Goal: Task Accomplishment & Management: Manage account settings

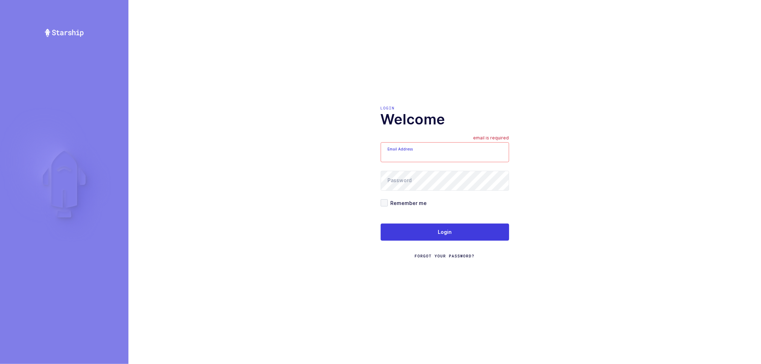
click at [415, 149] on input "Email Address" at bounding box center [445, 152] width 129 height 20
type input "nathan@janustrade.com"
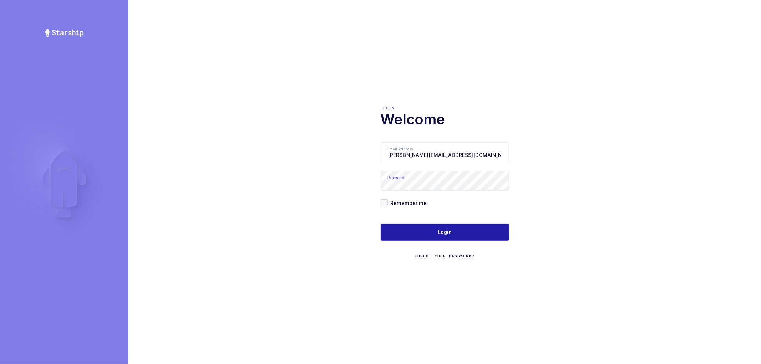
drag, startPoint x: 384, startPoint y: 201, endPoint x: 409, endPoint y: 227, distance: 35.9
click at [385, 203] on span at bounding box center [384, 203] width 7 height 7
click at [388, 200] on input "Remember me" at bounding box center [388, 200] width 0 height 0
click at [413, 236] on button "Login" at bounding box center [445, 232] width 129 height 17
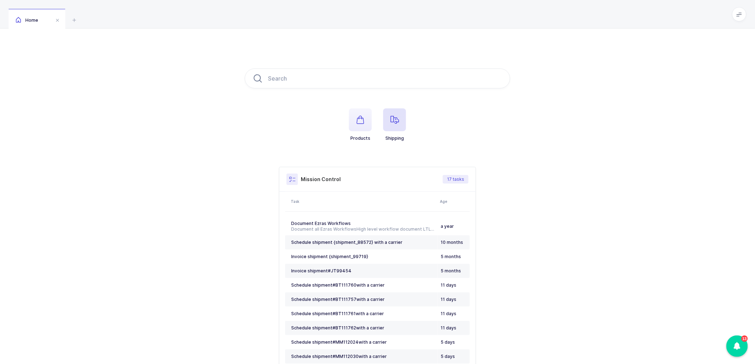
click at [399, 120] on icon "button" at bounding box center [395, 120] width 9 height 9
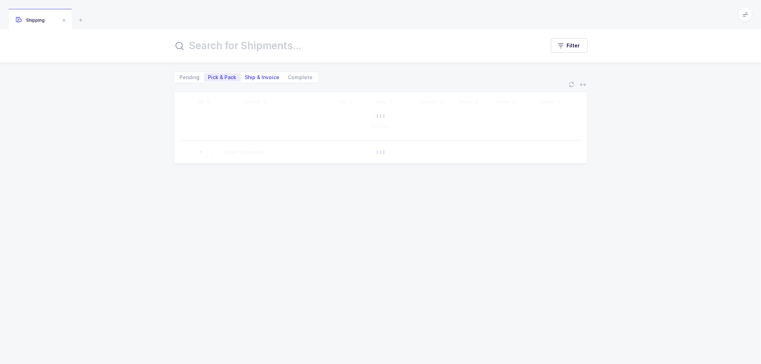
click at [258, 75] on span "Ship & Invoice" at bounding box center [262, 77] width 35 height 5
click at [246, 75] on input "Ship & Invoice" at bounding box center [243, 75] width 5 height 5
radio input "true"
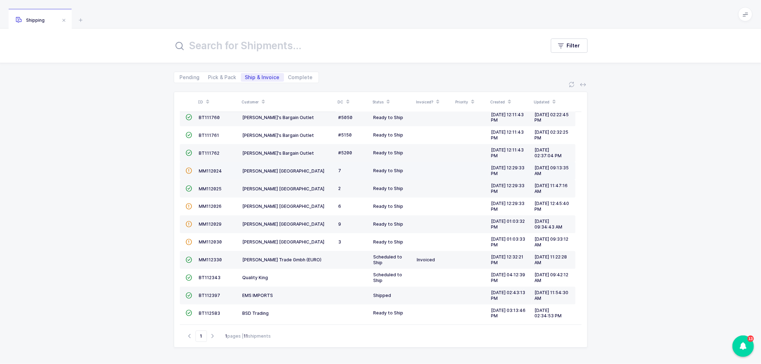
scroll to position [102, 0]
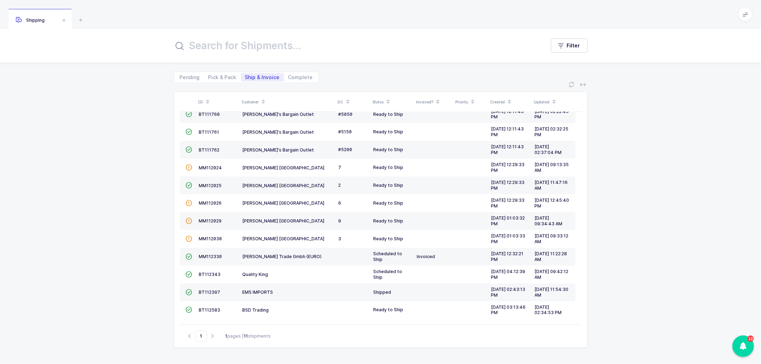
click at [265, 99] on span at bounding box center [263, 102] width 9 height 12
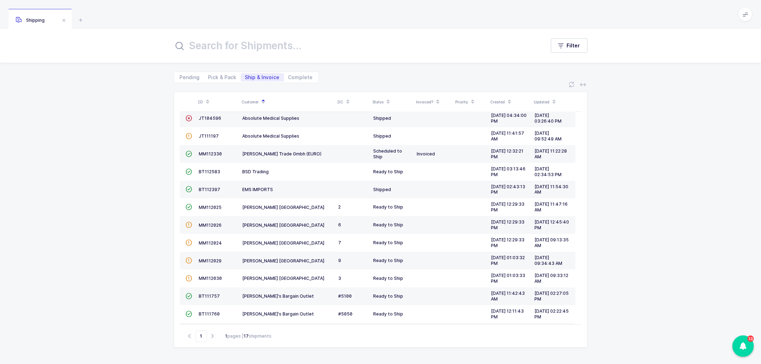
scroll to position [0, 0]
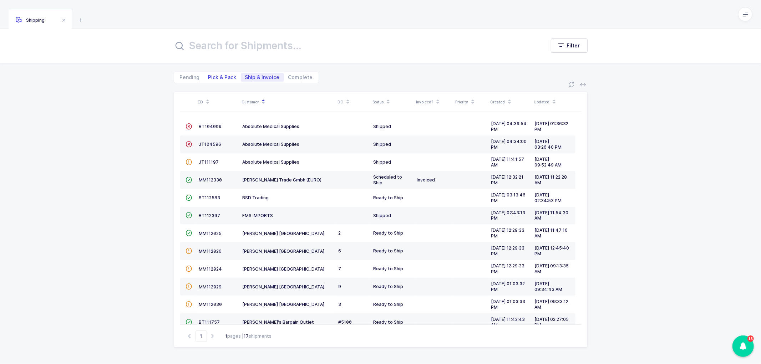
click at [222, 73] on span "Pick & Pack" at bounding box center [222, 77] width 37 height 9
click at [209, 73] on input "Pick & Pack" at bounding box center [206, 75] width 5 height 5
radio input "true"
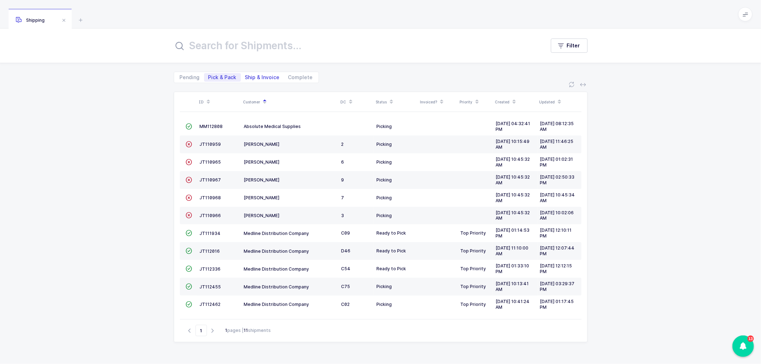
click at [253, 75] on span "Ship & Invoice" at bounding box center [262, 77] width 35 height 5
click at [246, 75] on input "Ship & Invoice" at bounding box center [243, 75] width 5 height 5
radio input "true"
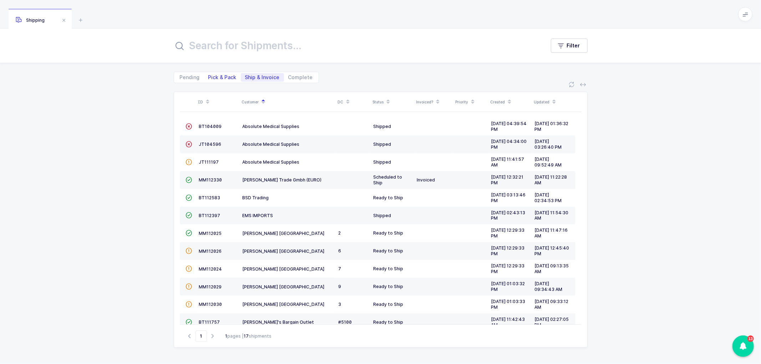
drag, startPoint x: 218, startPoint y: 78, endPoint x: 223, endPoint y: 77, distance: 4.8
click at [218, 78] on span "Pick & Pack" at bounding box center [222, 77] width 28 height 5
click at [209, 78] on input "Pick & Pack" at bounding box center [206, 75] width 5 height 5
radio input "true"
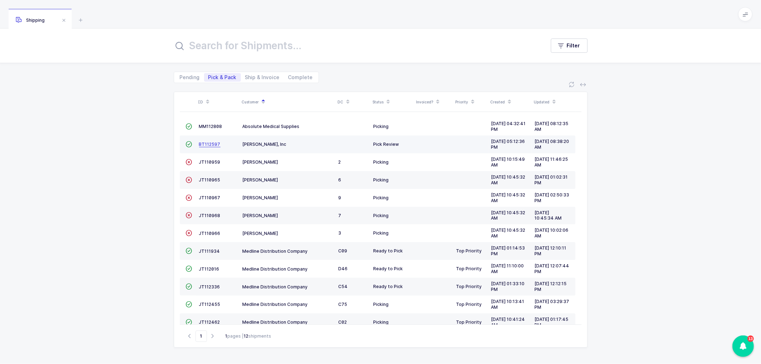
click at [208, 143] on span "BT112597" at bounding box center [209, 144] width 21 height 5
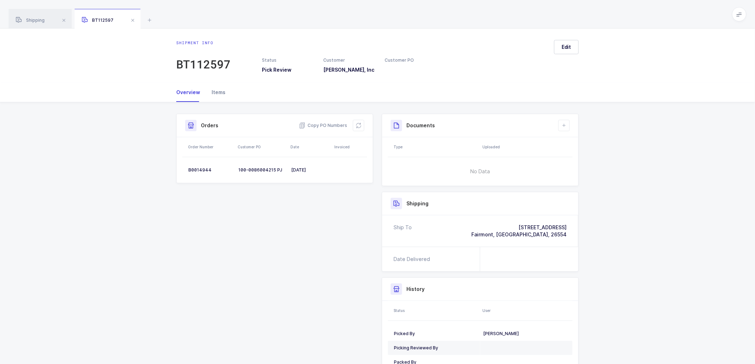
click at [220, 90] on div "Items" at bounding box center [216, 92] width 20 height 19
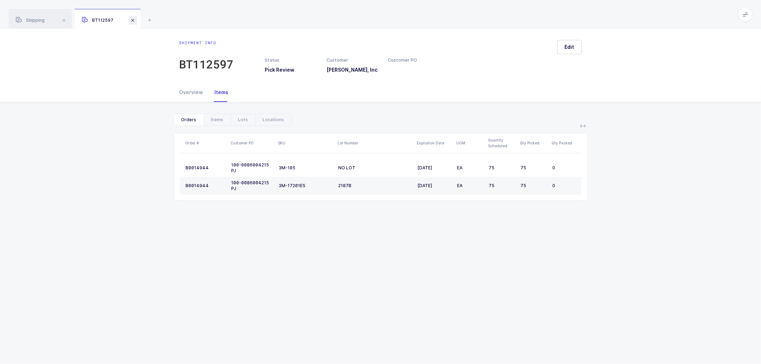
click at [134, 19] on span at bounding box center [133, 20] width 9 height 9
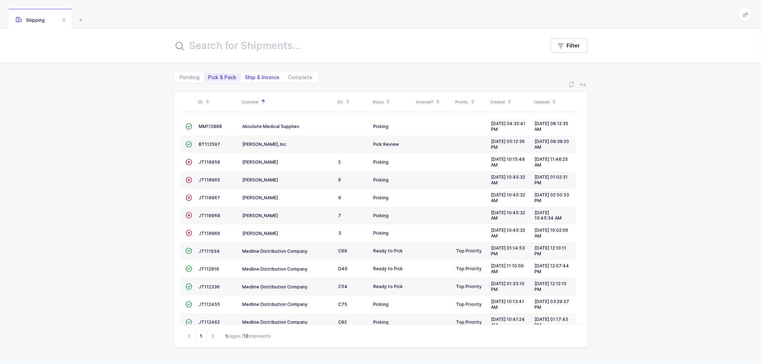
click at [263, 76] on span "Ship & Invoice" at bounding box center [262, 77] width 35 height 5
click at [246, 76] on input "Ship & Invoice" at bounding box center [243, 75] width 5 height 5
radio input "true"
radio input "false"
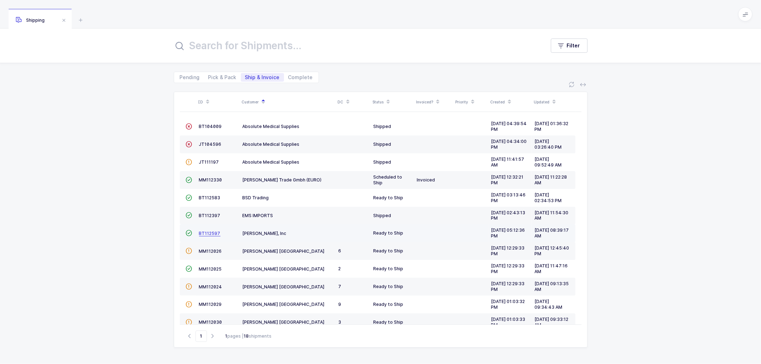
click at [208, 232] on span "BT112597" at bounding box center [209, 233] width 21 height 5
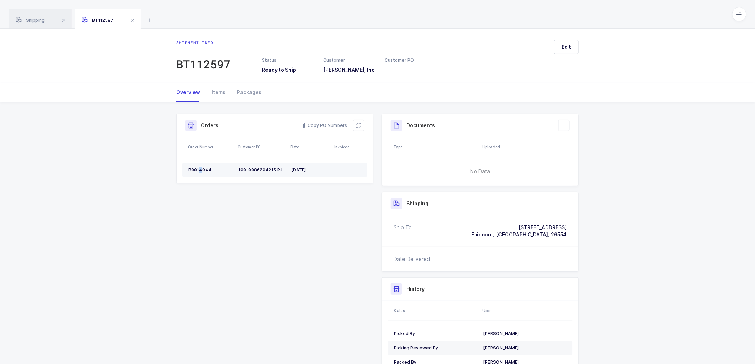
click at [201, 168] on div "B0014944" at bounding box center [210, 170] width 44 height 6
click at [201, 167] on div "B0014944" at bounding box center [210, 170] width 44 height 6
click at [200, 167] on div "B0014944" at bounding box center [210, 170] width 44 height 6
click at [752, 293] on div "Shipment Info Shipment Number BT112597 Status Ready to Ship Customer [PERSON_NA…" at bounding box center [377, 250] width 755 height 296
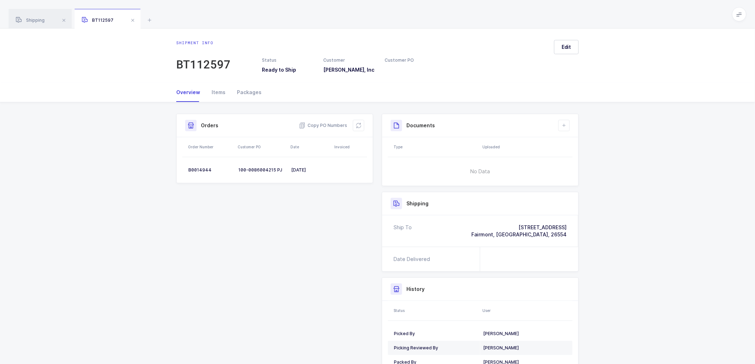
drag, startPoint x: 360, startPoint y: 124, endPoint x: 372, endPoint y: 122, distance: 12.6
click at [360, 124] on icon at bounding box center [359, 126] width 6 height 6
click at [565, 42] on button "Edit" at bounding box center [566, 47] width 25 height 14
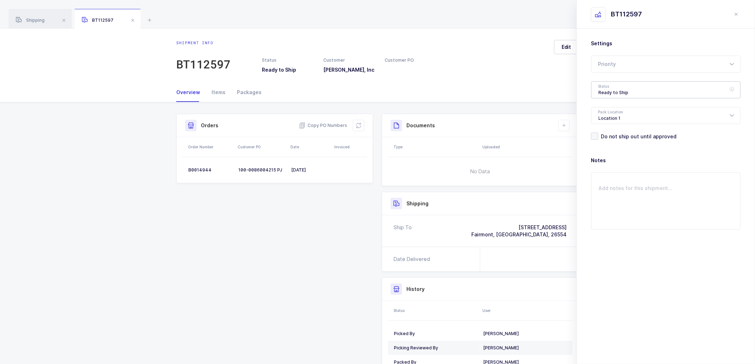
click at [605, 87] on div "Ready to Ship" at bounding box center [667, 89] width 150 height 17
drag, startPoint x: 618, startPoint y: 131, endPoint x: 629, endPoint y: 132, distance: 10.8
click at [618, 130] on span "Scheduled to Ship" at bounding box center [621, 133] width 45 height 6
type input "Scheduled to Ship"
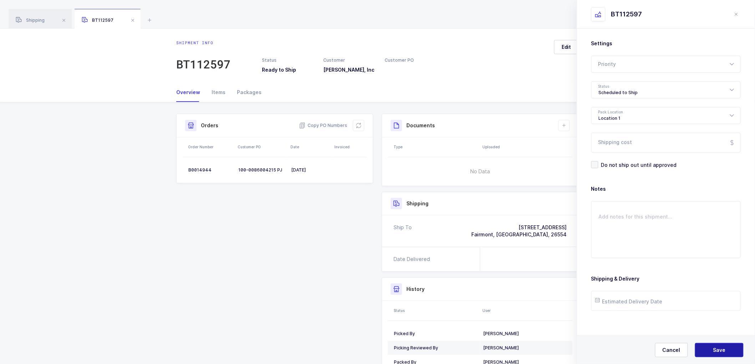
click at [708, 347] on button "Save" at bounding box center [719, 350] width 49 height 14
drag, startPoint x: 722, startPoint y: 355, endPoint x: 710, endPoint y: 336, distance: 22.5
click at [720, 352] on button "Save" at bounding box center [719, 350] width 49 height 14
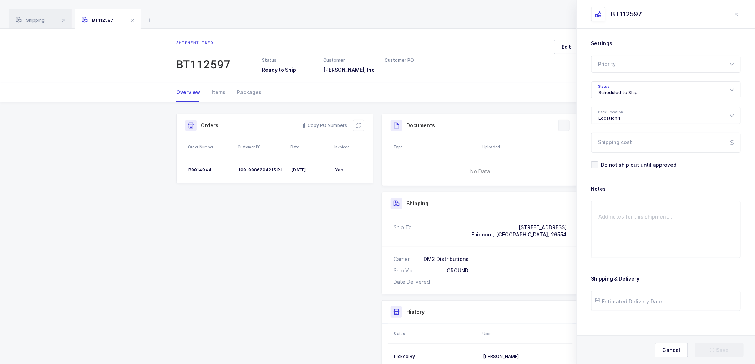
click at [564, 130] on button at bounding box center [564, 125] width 11 height 11
click at [577, 142] on li "Create Document" at bounding box center [588, 145] width 53 height 11
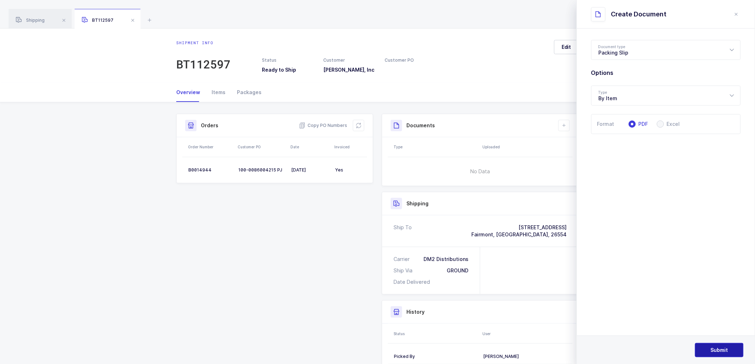
click at [714, 346] on button "Submit" at bounding box center [719, 350] width 49 height 14
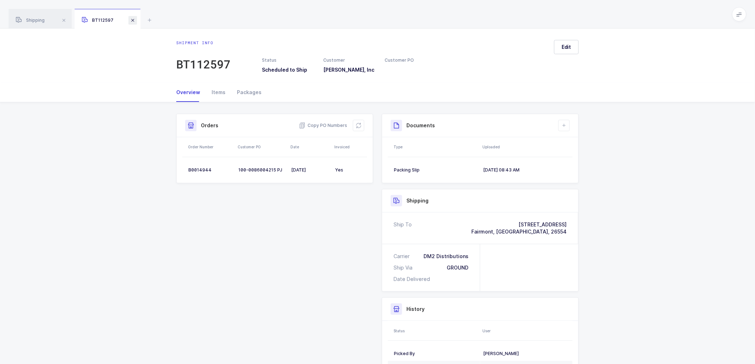
click at [132, 19] on span at bounding box center [133, 20] width 9 height 9
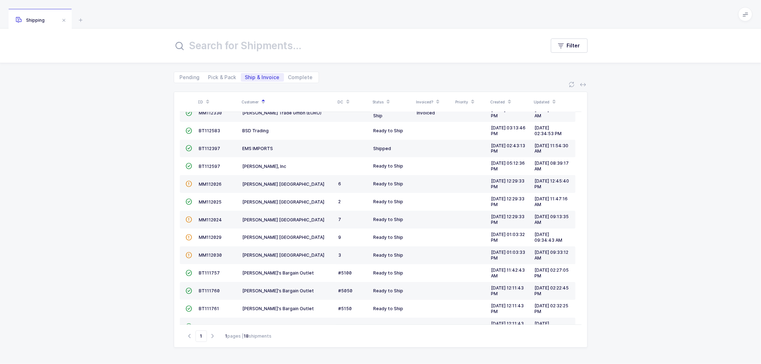
scroll to position [41, 0]
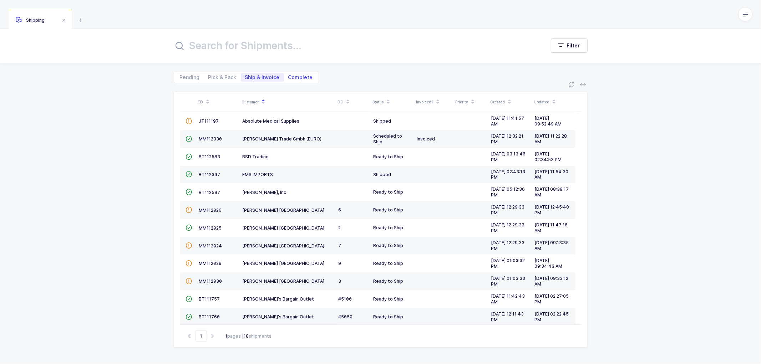
click at [294, 76] on span "Complete" at bounding box center [300, 77] width 25 height 5
click at [289, 76] on input "Complete" at bounding box center [286, 75] width 5 height 5
radio input "true"
radio input "false"
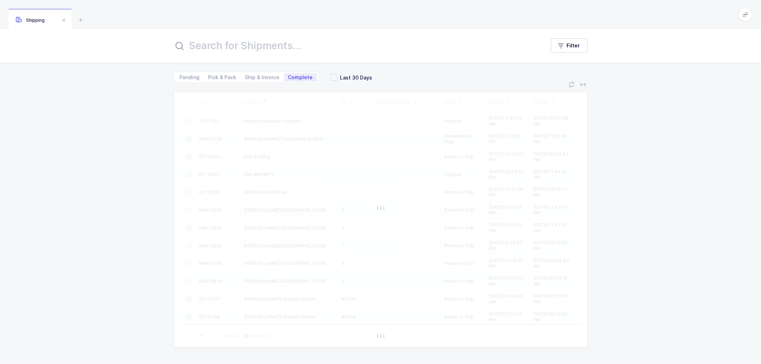
drag, startPoint x: 227, startPoint y: 45, endPoint x: 231, endPoint y: 44, distance: 3.7
click at [227, 45] on input "text" at bounding box center [355, 45] width 363 height 17
paste input "522624"
type input "522624"
click at [331, 76] on span at bounding box center [334, 77] width 7 height 7
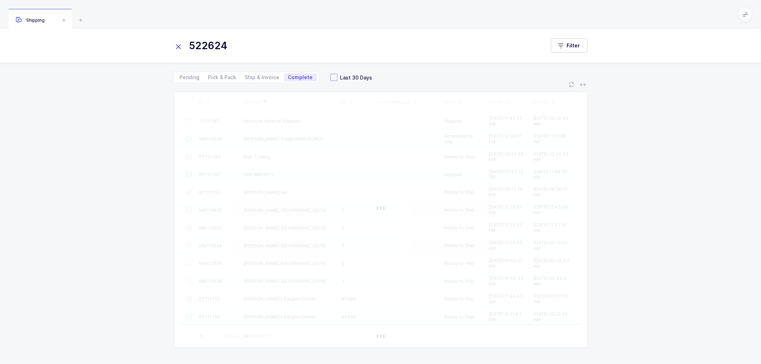
click at [338, 74] on input "Last 30 Days" at bounding box center [338, 74] width 0 height 0
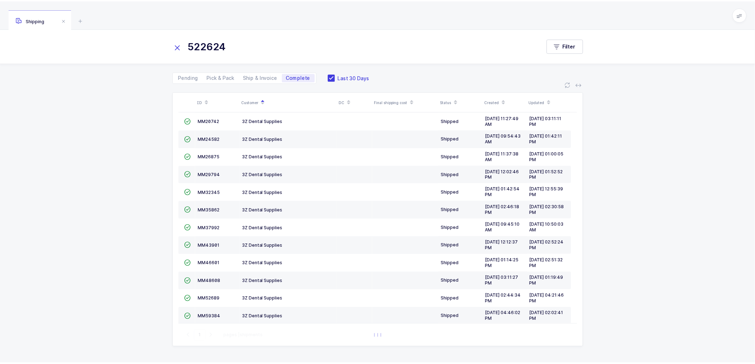
scroll to position [0, 0]
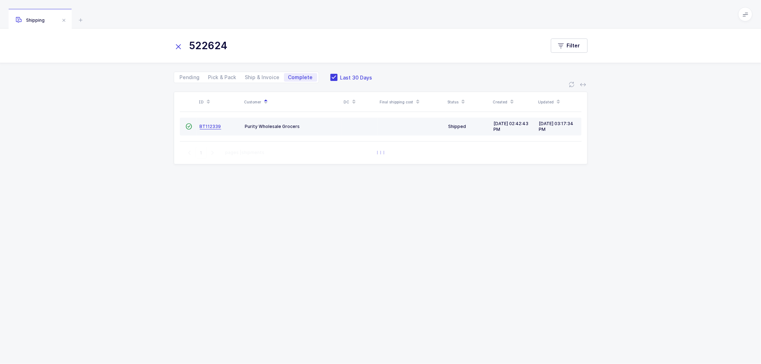
click at [211, 124] on span "BT112339" at bounding box center [210, 126] width 21 height 5
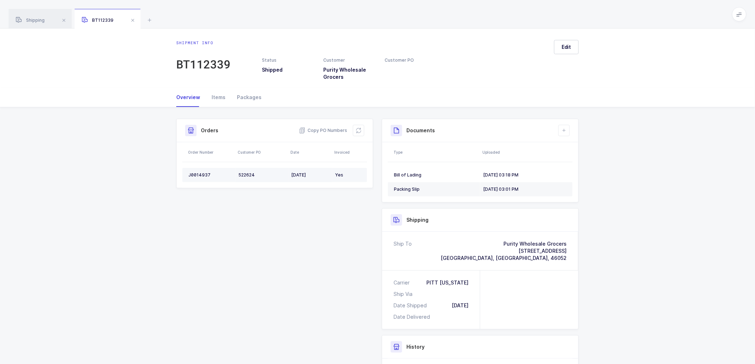
click at [201, 175] on div "J0014937" at bounding box center [210, 175] width 44 height 6
copy div "J0014937"
drag, startPoint x: 43, startPoint y: 21, endPoint x: 67, endPoint y: 22, distance: 24.3
click at [45, 21] on span "Shipping" at bounding box center [30, 19] width 29 height 5
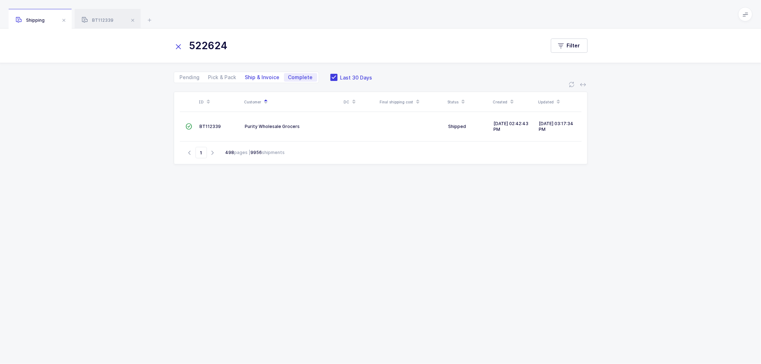
click at [257, 76] on span "Ship & Invoice" at bounding box center [262, 77] width 35 height 5
click at [246, 76] on input "Ship & Invoice" at bounding box center [243, 75] width 5 height 5
radio input "true"
radio input "false"
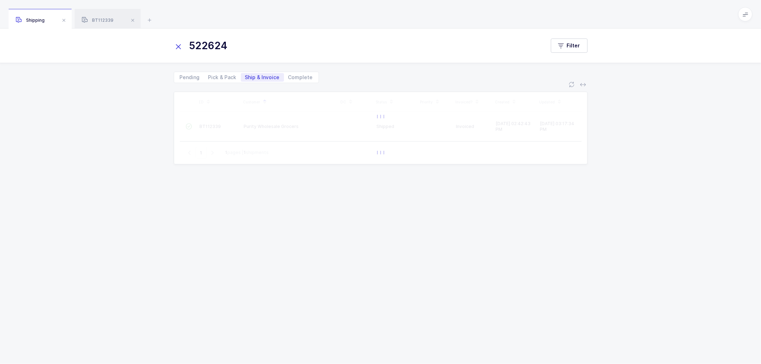
drag, startPoint x: 174, startPoint y: 46, endPoint x: 193, endPoint y: 46, distance: 18.9
click at [175, 46] on icon at bounding box center [179, 47] width 10 height 10
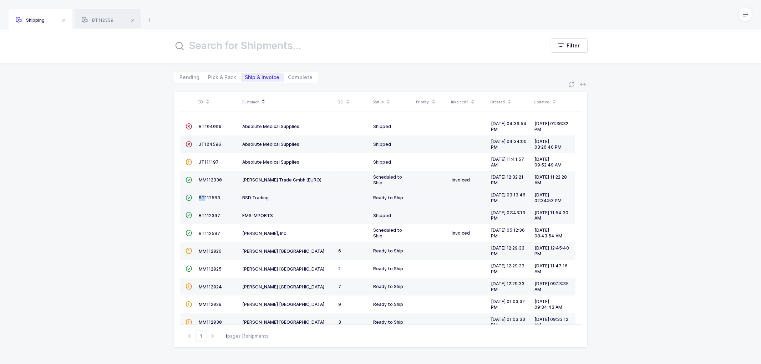
click at [205, 195] on td "BT112583" at bounding box center [218, 198] width 44 height 18
click at [208, 198] on span "BT112583" at bounding box center [209, 197] width 21 height 5
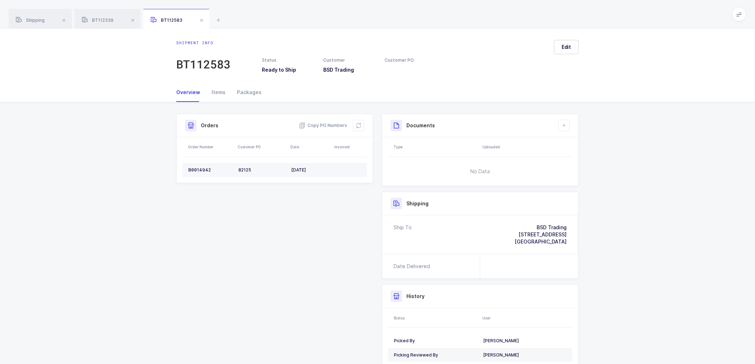
click at [198, 169] on div "B0014942" at bounding box center [210, 170] width 44 height 6
copy div "B0014942"
click at [358, 123] on icon at bounding box center [359, 126] width 6 height 6
click at [570, 45] on span "Edit" at bounding box center [567, 47] width 10 height 7
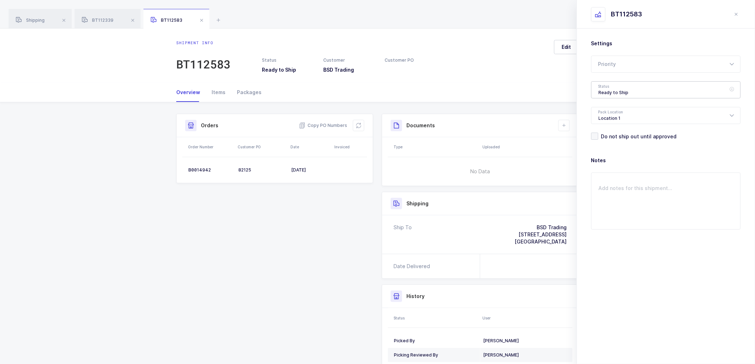
click at [607, 87] on div "Ready to Ship" at bounding box center [667, 89] width 150 height 17
click at [622, 134] on span "Scheduled to Ship" at bounding box center [621, 133] width 45 height 6
type input "Scheduled to Ship"
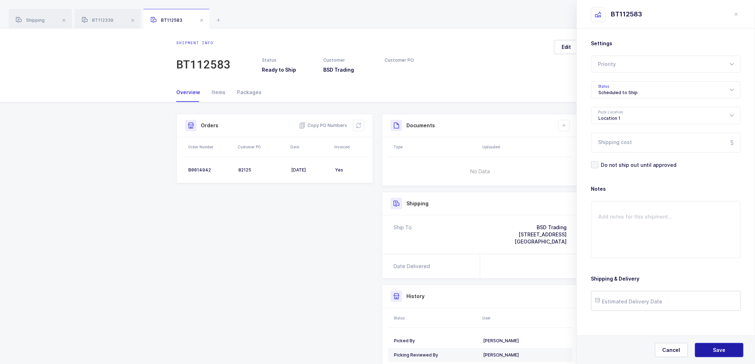
drag, startPoint x: 719, startPoint y: 348, endPoint x: 675, endPoint y: 302, distance: 63.4
click at [719, 347] on span "Save" at bounding box center [720, 350] width 12 height 7
click at [569, 123] on button at bounding box center [564, 125] width 11 height 11
click at [579, 146] on li "Create Document" at bounding box center [588, 145] width 53 height 11
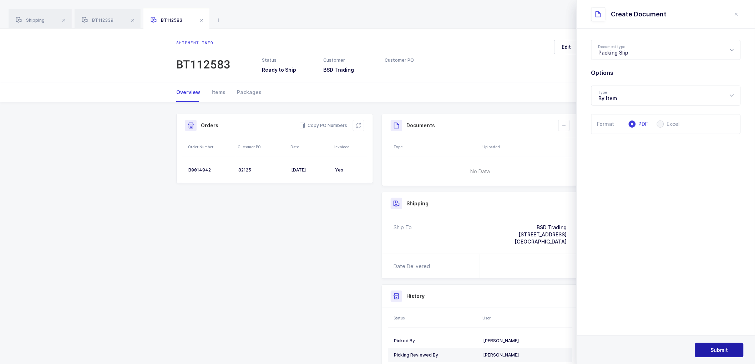
click at [715, 350] on span "Submit" at bounding box center [719, 350] width 17 height 7
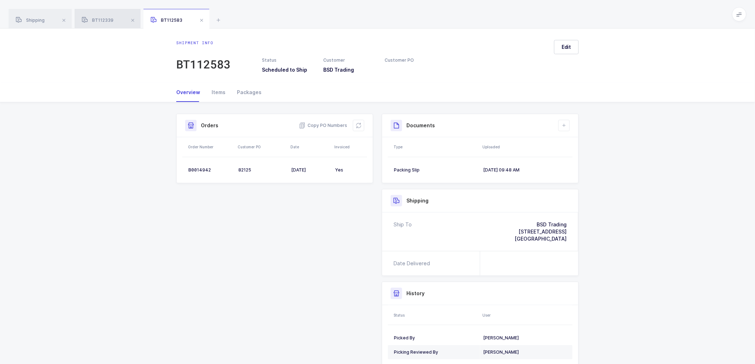
click at [105, 19] on span "BT112339" at bounding box center [98, 19] width 32 height 5
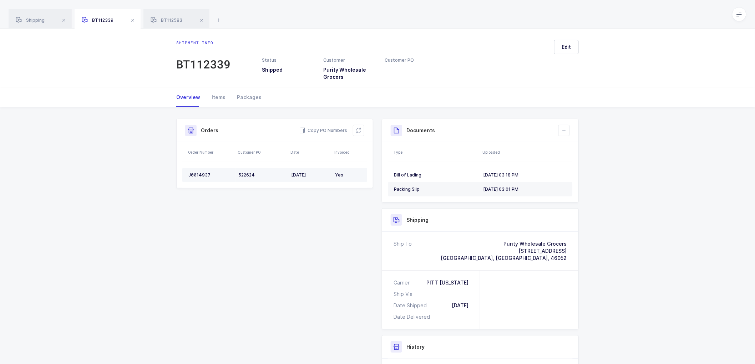
click at [195, 173] on div "J0014937" at bounding box center [210, 175] width 44 height 6
click at [195, 172] on div "J0014937" at bounding box center [210, 175] width 44 height 6
copy div "J0014937"
drag, startPoint x: 30, startPoint y: 16, endPoint x: 130, endPoint y: 27, distance: 99.8
click at [31, 16] on div "Shipping" at bounding box center [40, 19] width 63 height 20
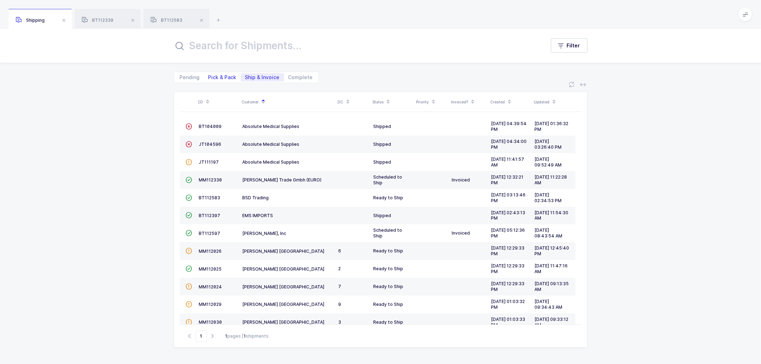
click at [226, 76] on span "Pick & Pack" at bounding box center [222, 77] width 28 height 5
click at [209, 76] on input "Pick & Pack" at bounding box center [206, 75] width 5 height 5
radio input "true"
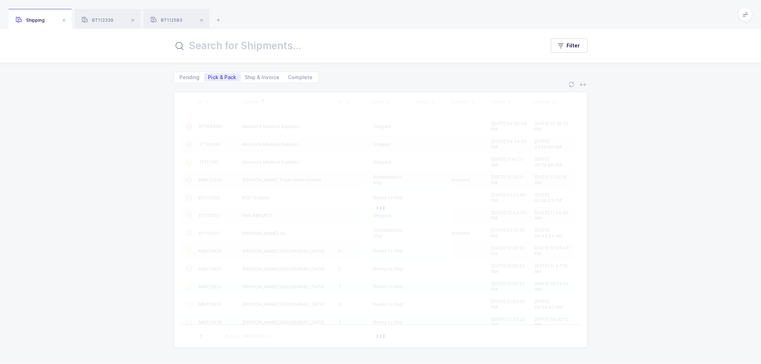
drag, startPoint x: 168, startPoint y: 18, endPoint x: 218, endPoint y: 25, distance: 51.2
click at [168, 18] on span "BT112583" at bounding box center [167, 19] width 32 height 5
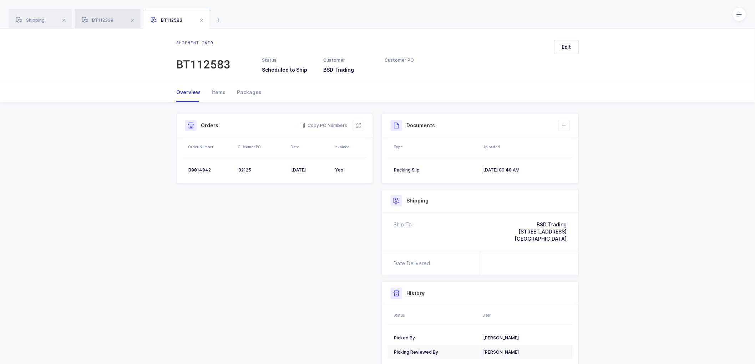
click at [96, 19] on span "BT112339" at bounding box center [98, 19] width 32 height 5
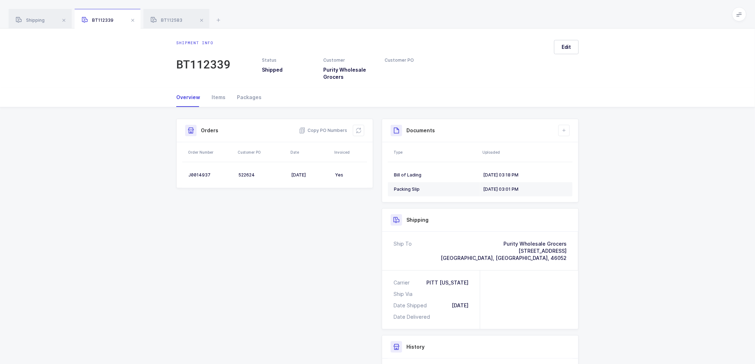
click at [203, 18] on span at bounding box center [201, 20] width 9 height 9
click at [135, 20] on span at bounding box center [133, 20] width 9 height 9
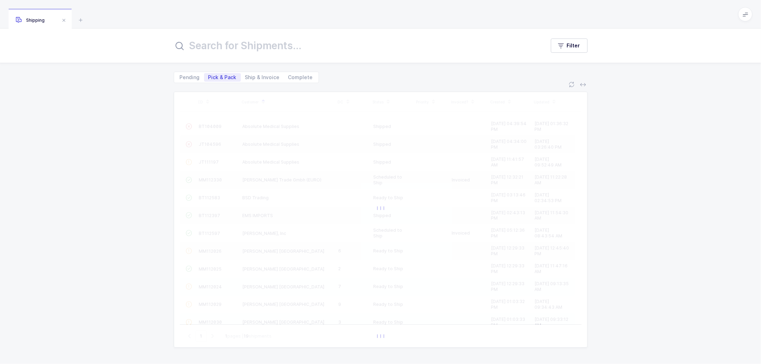
drag, startPoint x: 135, startPoint y: 97, endPoint x: 193, endPoint y: 97, distance: 58.6
click at [136, 97] on div "ID Customer DC Status Priority Invoiced? Created Updated  BT104009 Absolute Me…" at bounding box center [380, 223] width 761 height 281
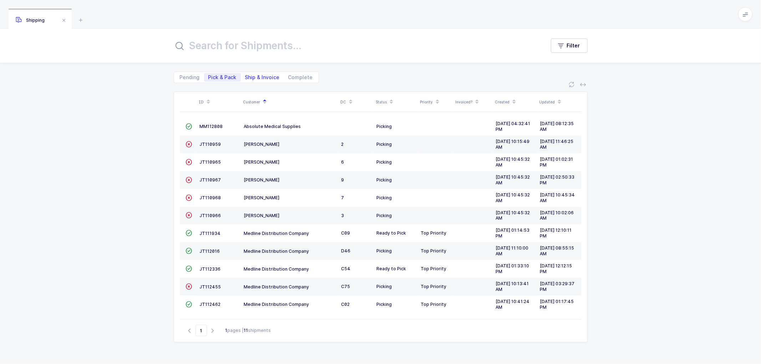
click at [260, 76] on span "Ship & Invoice" at bounding box center [262, 77] width 35 height 5
click at [246, 76] on input "Ship & Invoice" at bounding box center [243, 75] width 5 height 5
radio input "true"
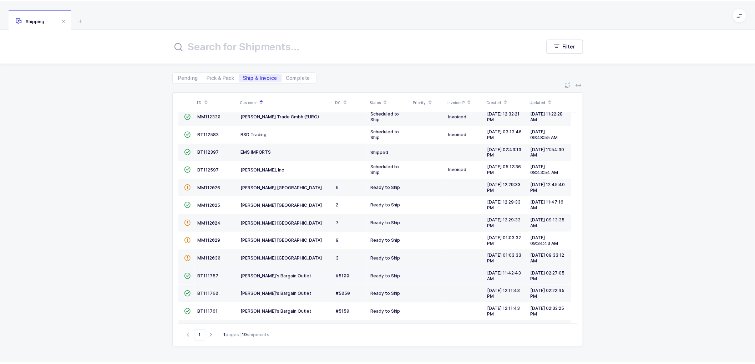
scroll to position [138, 0]
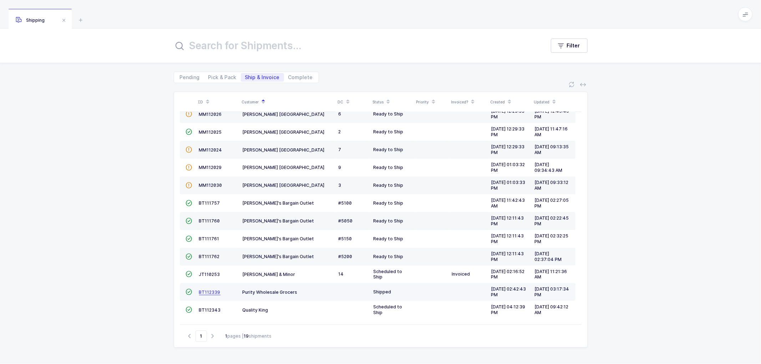
click at [208, 290] on span "BT112339" at bounding box center [209, 292] width 21 height 5
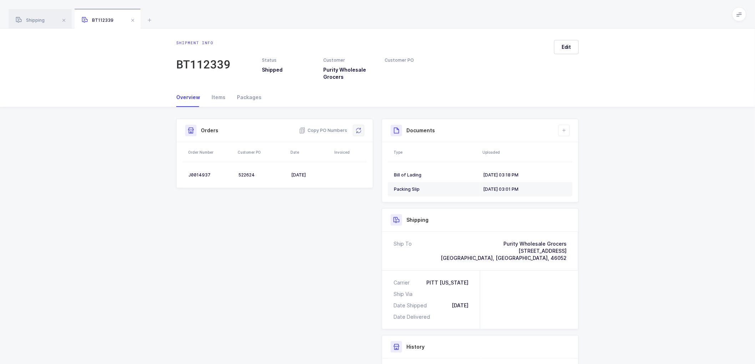
click at [358, 129] on icon at bounding box center [359, 131] width 6 height 6
click at [341, 235] on div "Shipment Info Shipment Number BT112339 Status Shipped Customer Purity Wholesale…" at bounding box center [377, 279] width 411 height 321
click at [132, 18] on span at bounding box center [133, 20] width 9 height 9
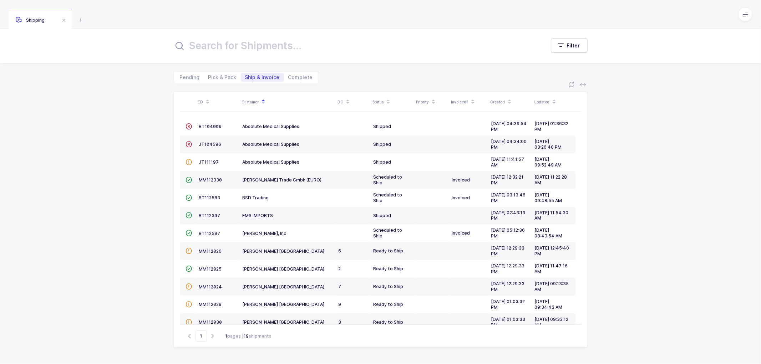
click at [134, 186] on div "ID Customer DC Status Priority Invoiced? Created Updated  BT104009 Absolute Me…" at bounding box center [380, 223] width 761 height 281
click at [642, 293] on div "ID Customer DC Status Priority Invoiced? Created Updated  BT104009 Absolute Me…" at bounding box center [380, 223] width 761 height 281
click at [138, 106] on div "ID Customer DC Status Priority Invoiced? Created Updated  BT104009 Absolute Me…" at bounding box center [380, 223] width 761 height 281
click at [209, 180] on span "MM112330" at bounding box center [210, 179] width 23 height 5
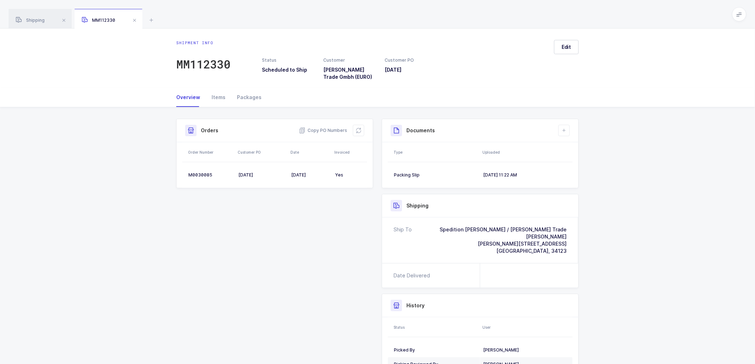
drag, startPoint x: 32, startPoint y: 20, endPoint x: 129, endPoint y: 19, distance: 96.0
click at [34, 19] on span "Shipping" at bounding box center [30, 19] width 29 height 5
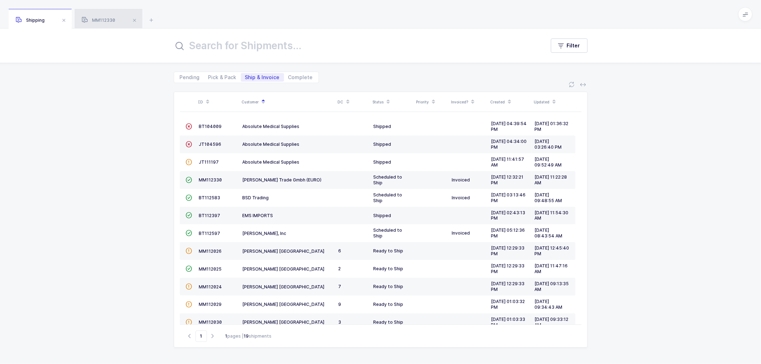
click at [102, 13] on div "MM112330" at bounding box center [109, 19] width 68 height 20
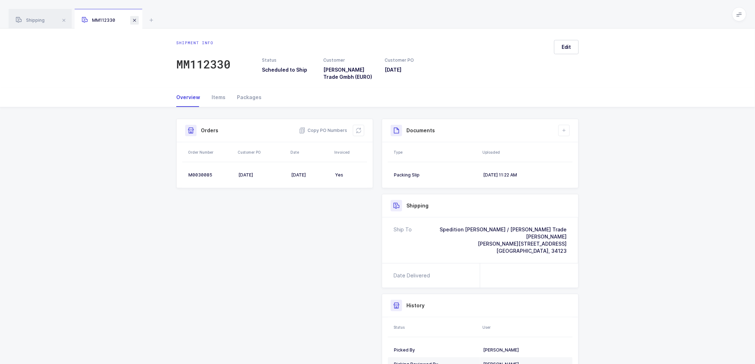
click at [134, 19] on span at bounding box center [134, 20] width 9 height 9
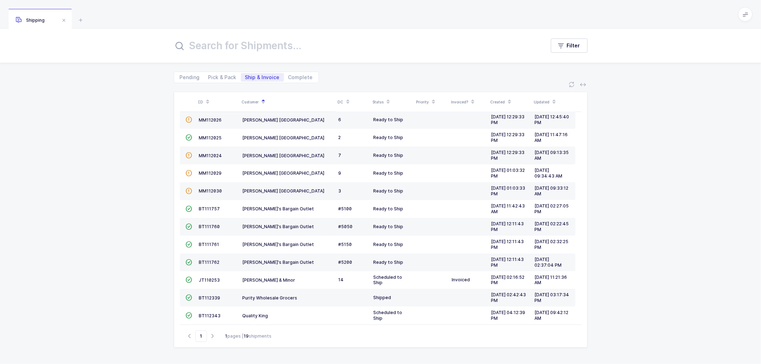
scroll to position [138, 0]
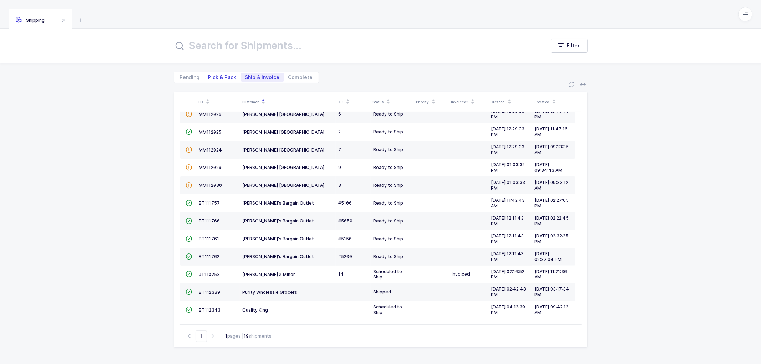
click at [213, 76] on span "Pick & Pack" at bounding box center [222, 77] width 28 height 5
click at [209, 76] on input "Pick & Pack" at bounding box center [206, 75] width 5 height 5
radio input "true"
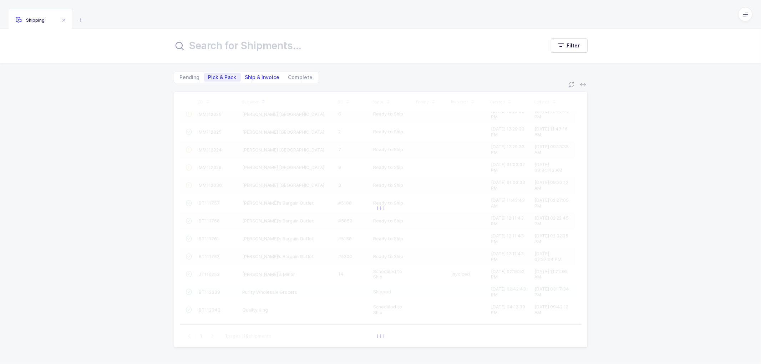
scroll to position [0, 0]
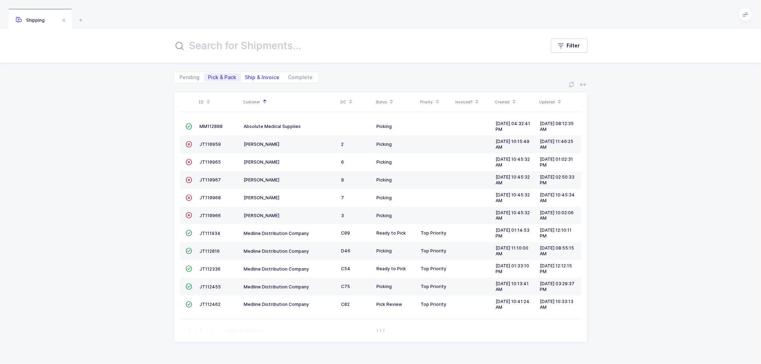
click at [258, 77] on span "Ship & Invoice" at bounding box center [262, 77] width 35 height 5
click at [246, 77] on input "Ship & Invoice" at bounding box center [243, 75] width 5 height 5
radio input "true"
radio input "false"
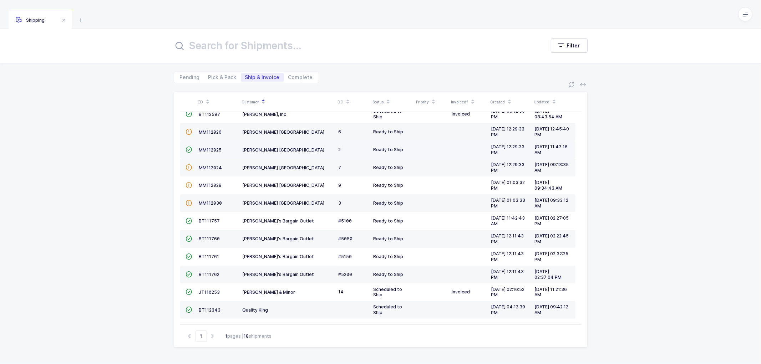
scroll to position [120, 0]
